Goal: Find specific page/section: Find specific page/section

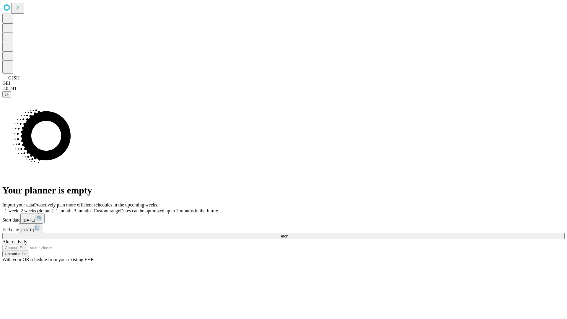
click at [288, 234] on span "Fetch" at bounding box center [283, 236] width 10 height 4
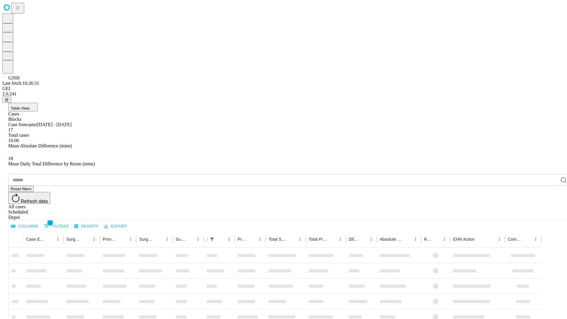
click at [551, 215] on div "Depot" at bounding box center [289, 217] width 562 height 5
